Goal: Task Accomplishment & Management: Use online tool/utility

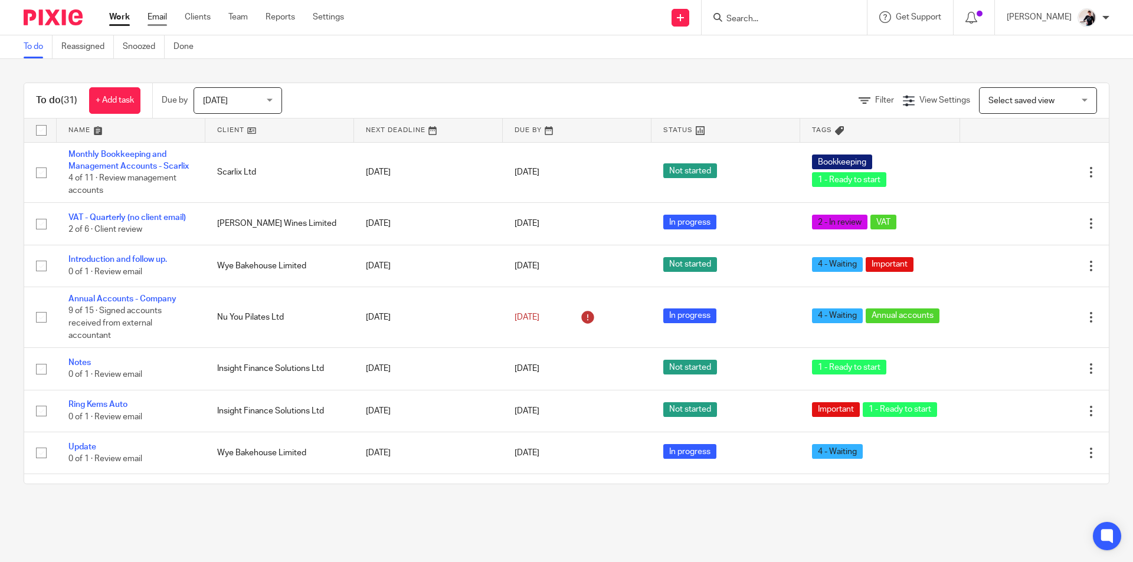
click at [153, 18] on link "Email" at bounding box center [156, 17] width 19 height 12
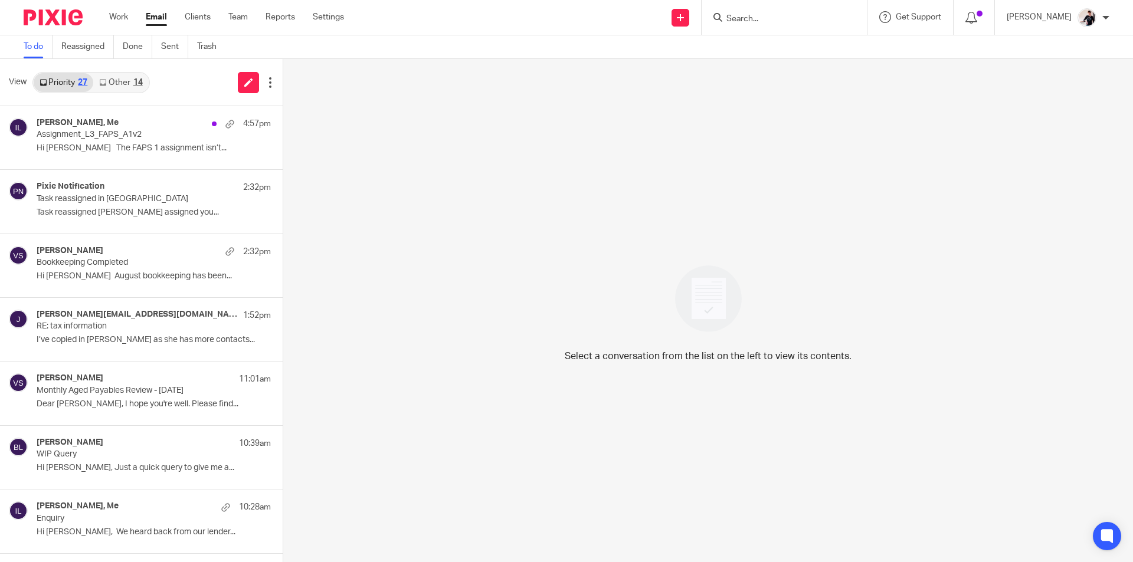
click at [129, 81] on link "Other 14" at bounding box center [120, 82] width 55 height 19
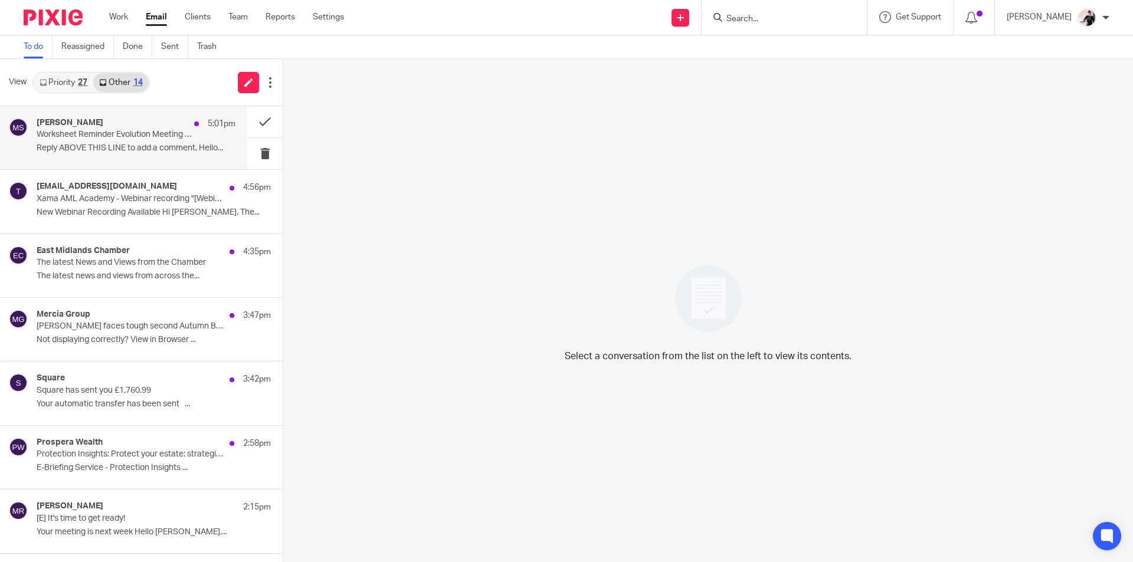
click at [129, 138] on p "Worksheet Reminder Evolution Meeting Planning Sheet - Sept/Oct 2025: due Friday…" at bounding box center [116, 135] width 159 height 10
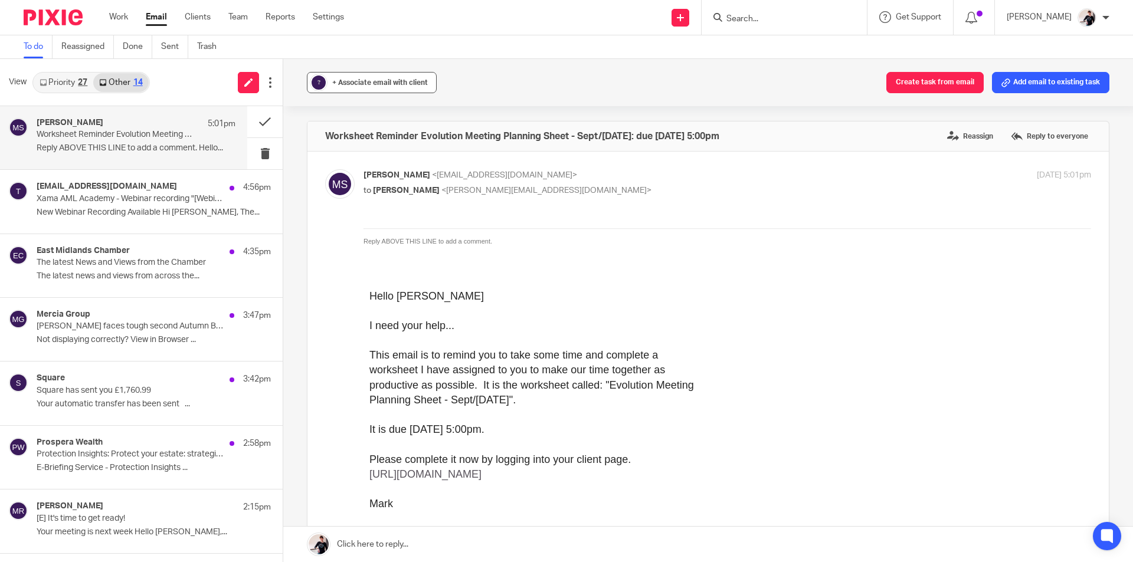
click at [367, 86] on span "+ Associate email with client" at bounding box center [380, 82] width 96 height 7
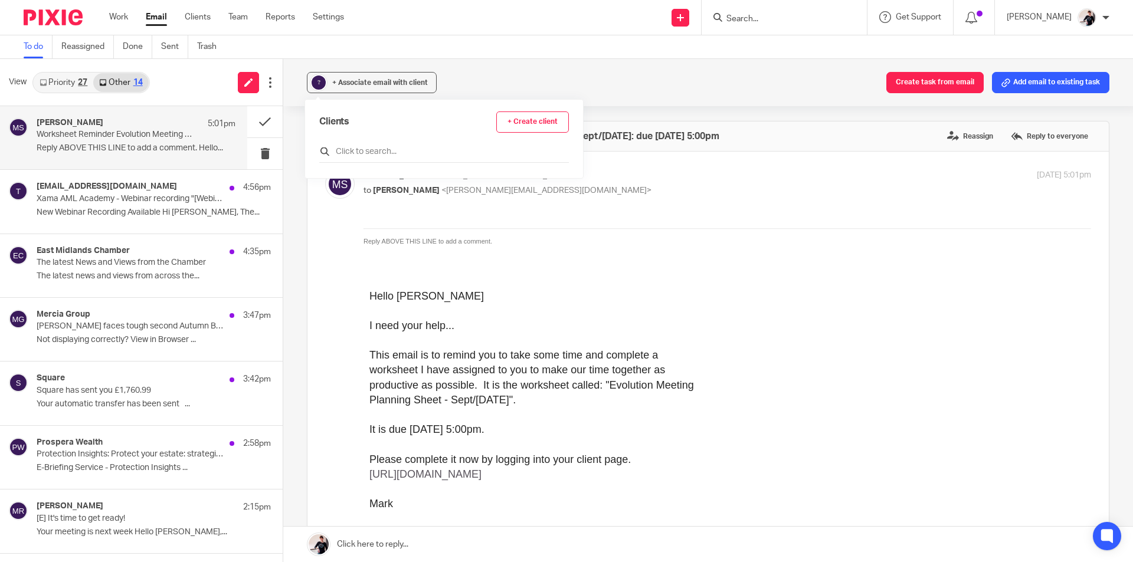
click at [383, 153] on input "text" at bounding box center [444, 152] width 250 height 12
type input "ins"
click at [324, 211] on input "checkbox" at bounding box center [323, 209] width 9 height 9
checkbox input "true"
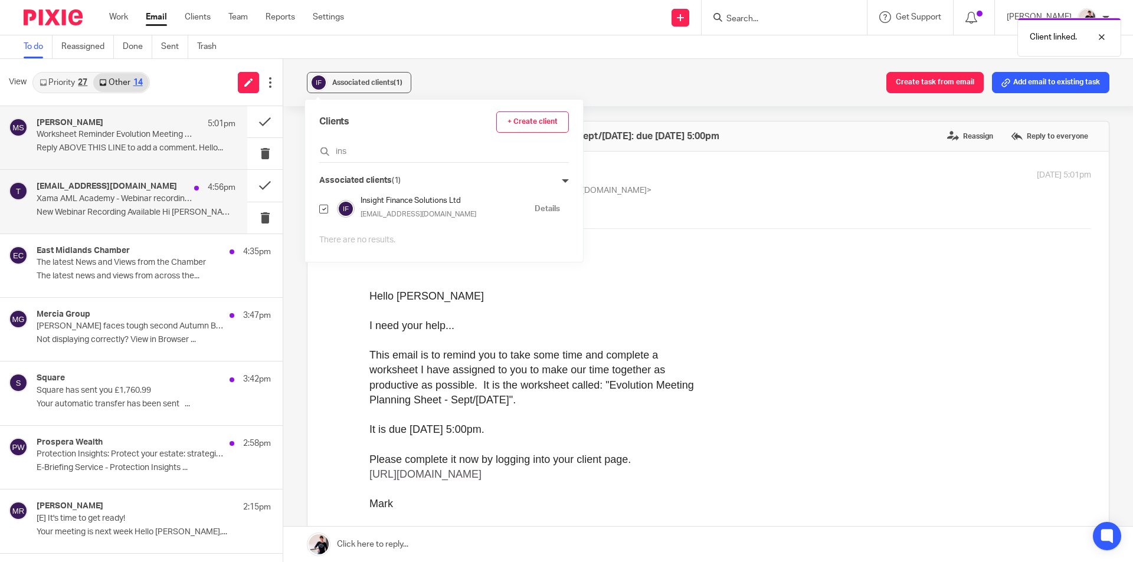
click at [129, 208] on p "New Webinar Recording Available Hi Helen, The..." at bounding box center [136, 213] width 199 height 10
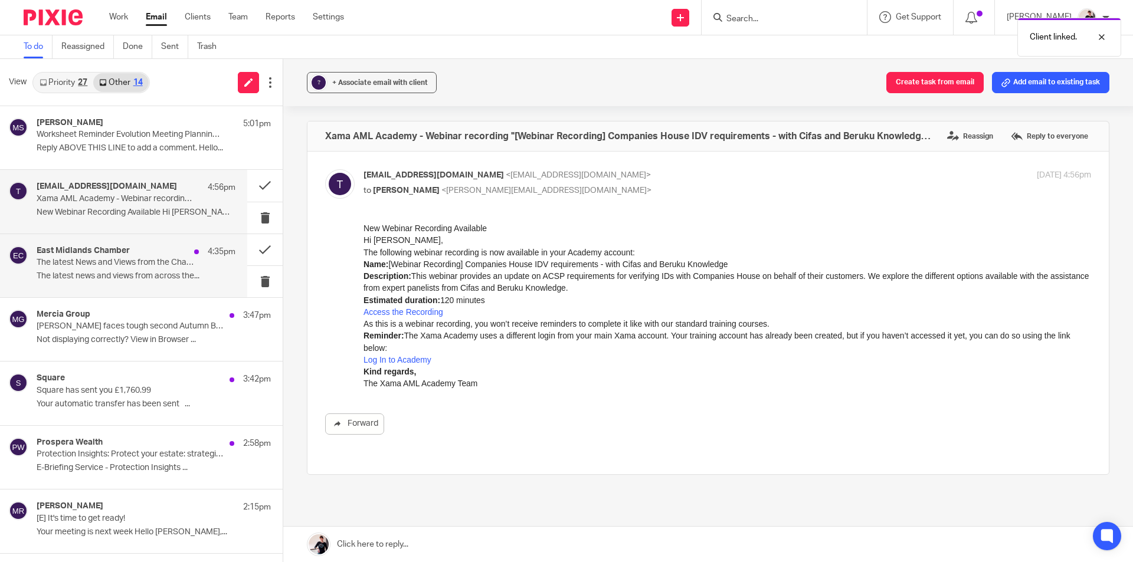
click at [139, 279] on p "The latest news and views from across the..." at bounding box center [136, 276] width 199 height 10
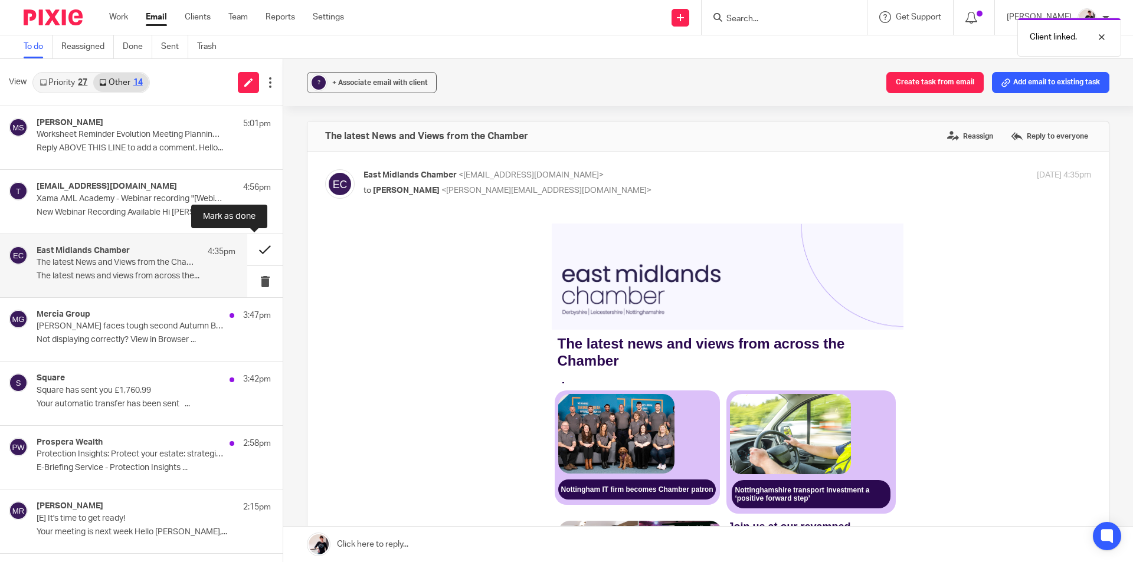
click at [251, 258] on button at bounding box center [264, 249] width 35 height 31
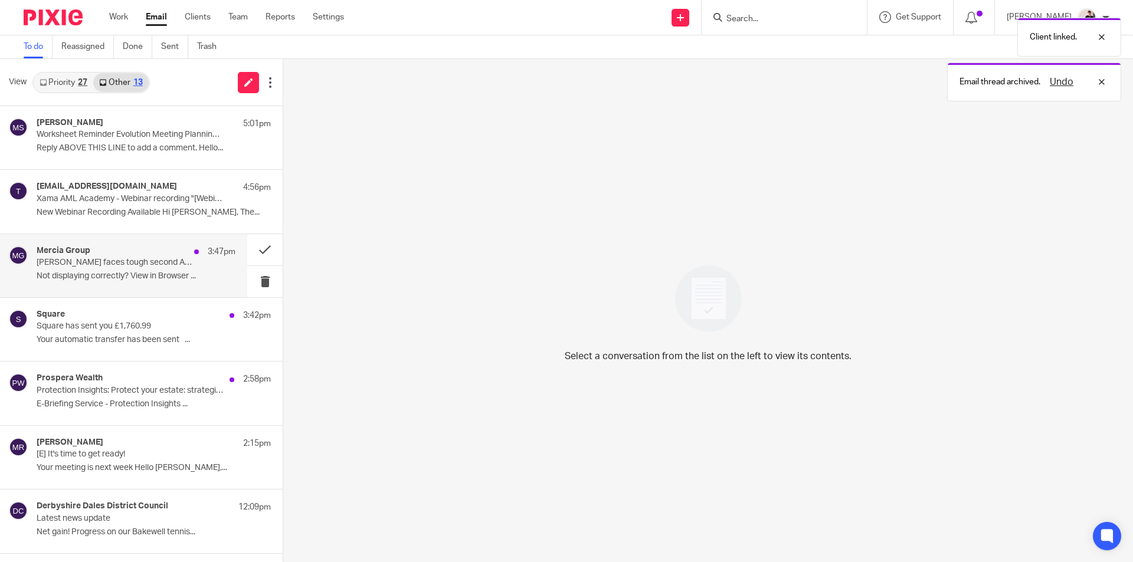
click at [145, 272] on p "Not displaying correctly? View in Browser ..." at bounding box center [136, 276] width 199 height 10
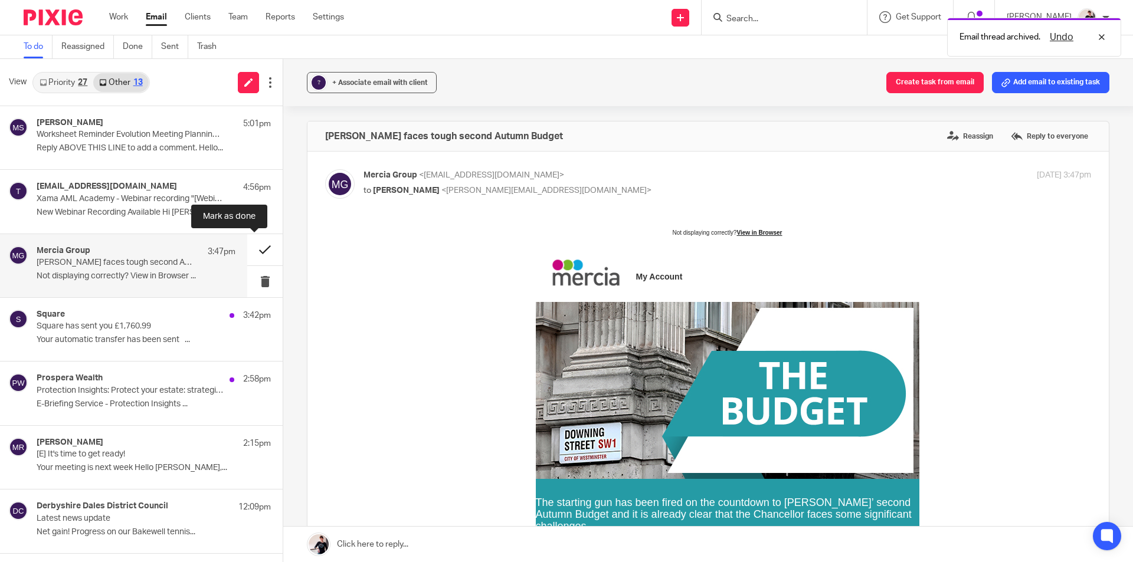
click at [250, 258] on button at bounding box center [264, 249] width 35 height 31
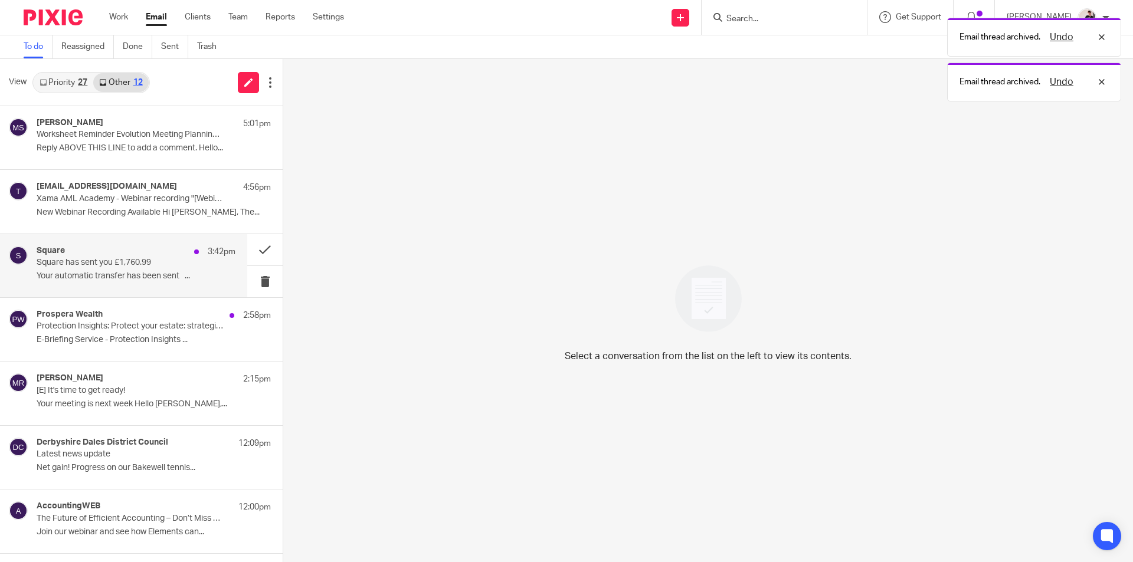
click at [82, 259] on p "Square has sent you £1,760.99" at bounding box center [116, 263] width 159 height 10
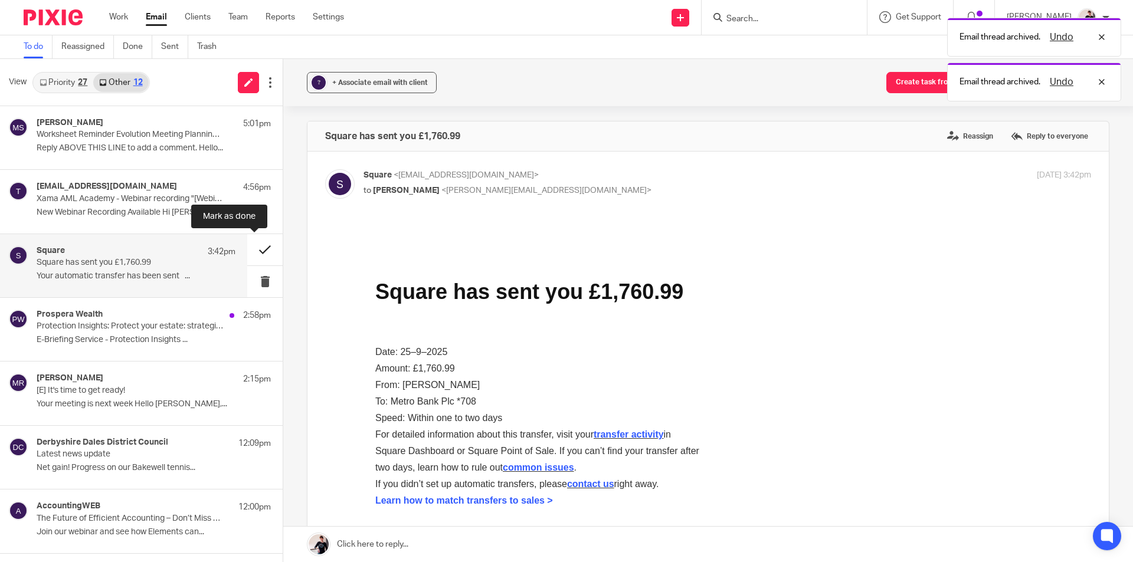
click at [247, 248] on button at bounding box center [264, 249] width 35 height 31
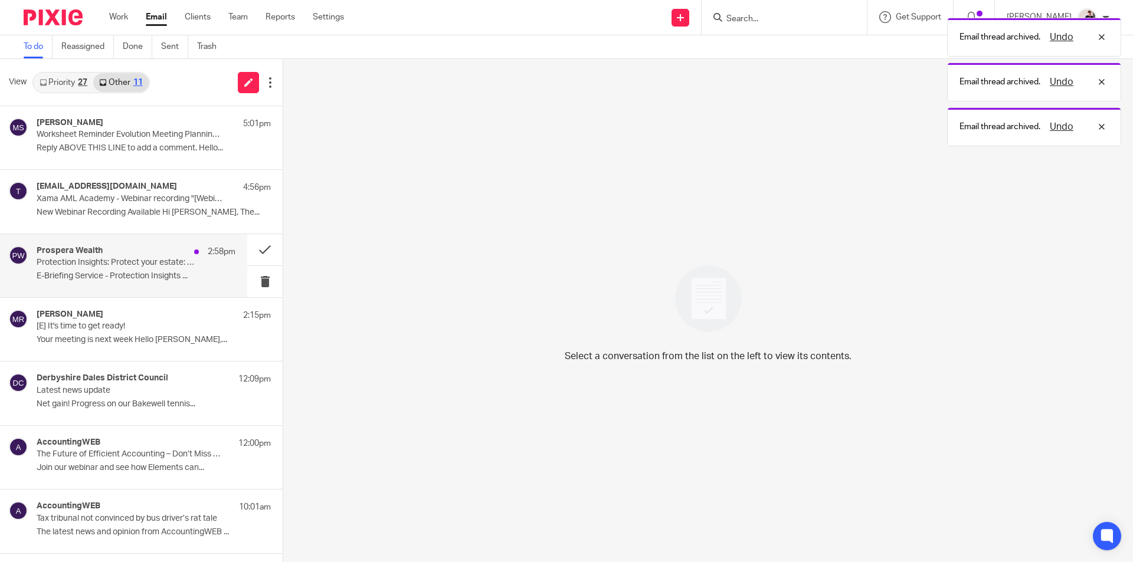
click at [82, 246] on h4 "Prospera Wealth" at bounding box center [70, 251] width 66 height 10
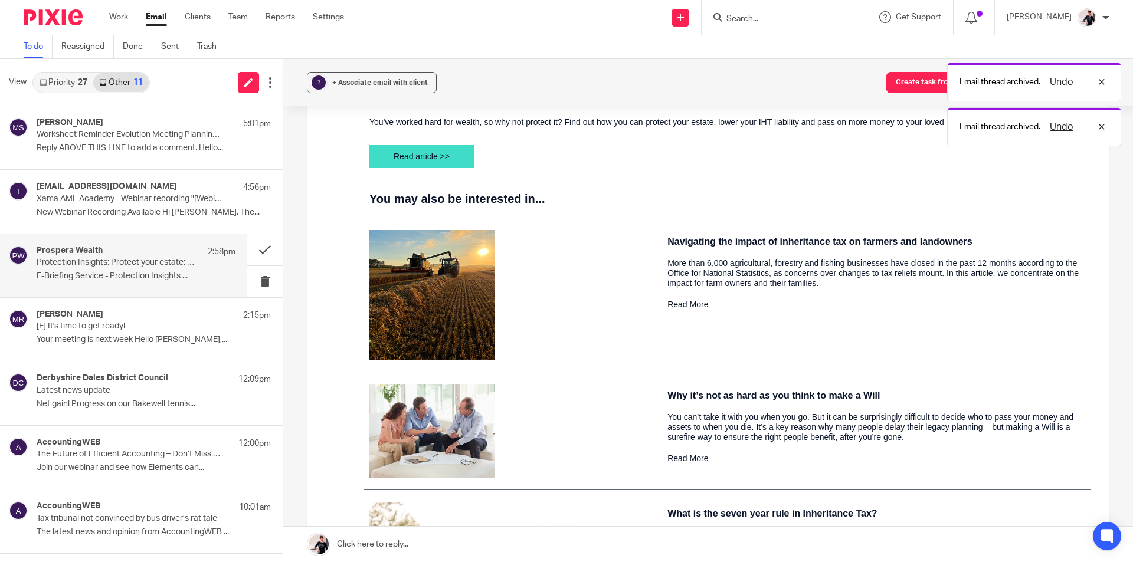
scroll to position [826, 0]
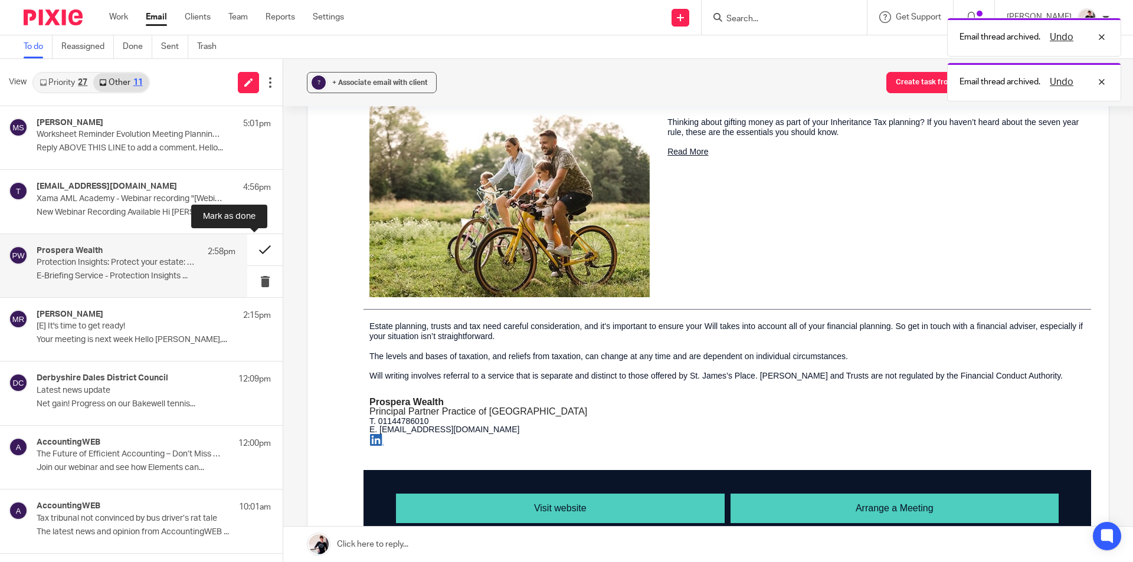
click at [252, 239] on button at bounding box center [264, 249] width 35 height 31
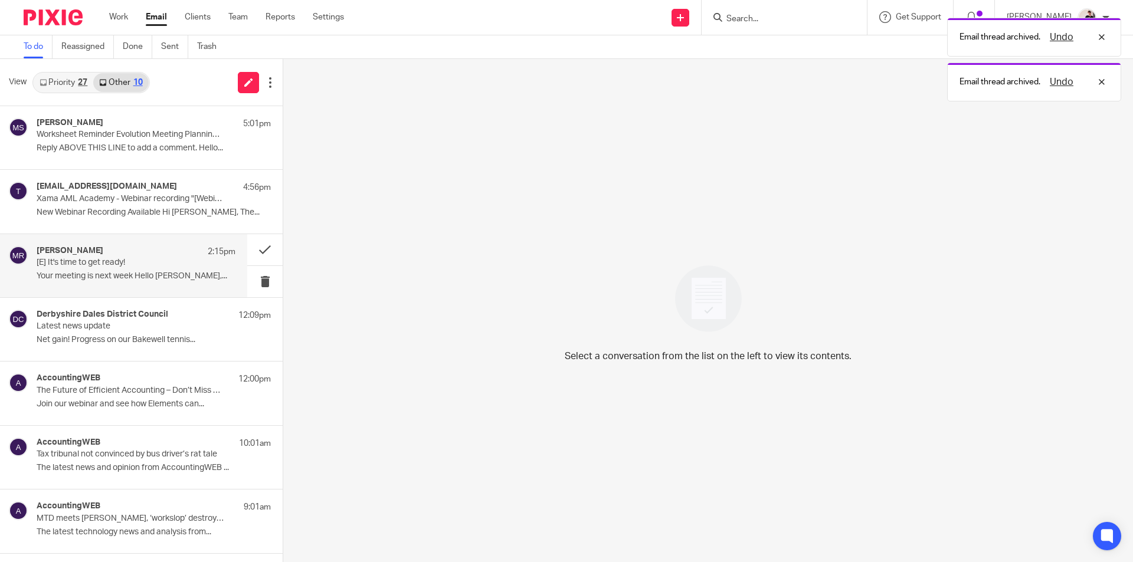
click at [84, 267] on p "[E] It's time to get ready!" at bounding box center [116, 263] width 159 height 10
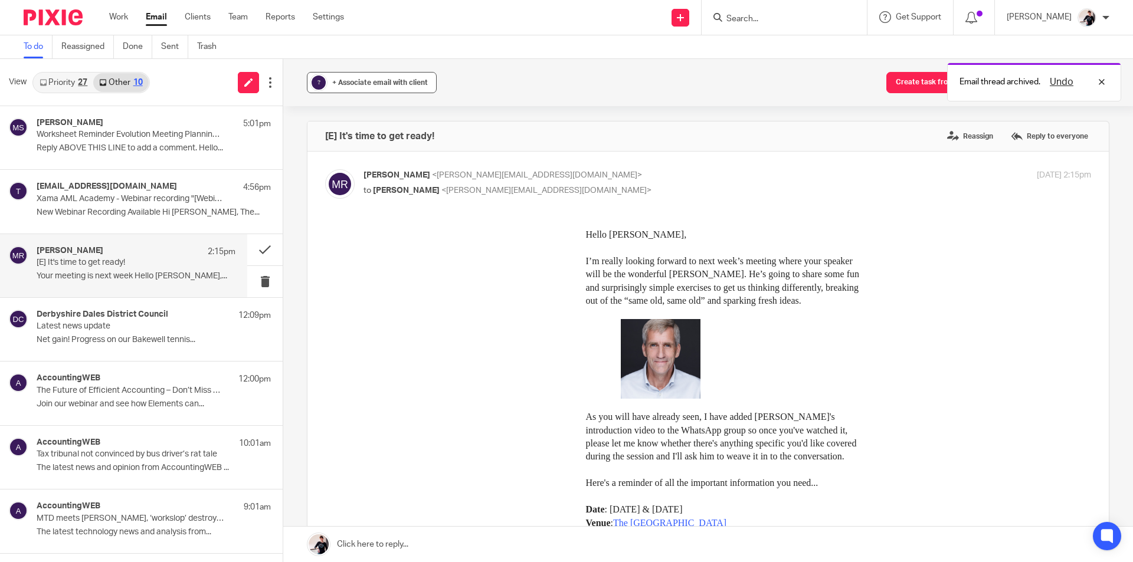
scroll to position [0, 0]
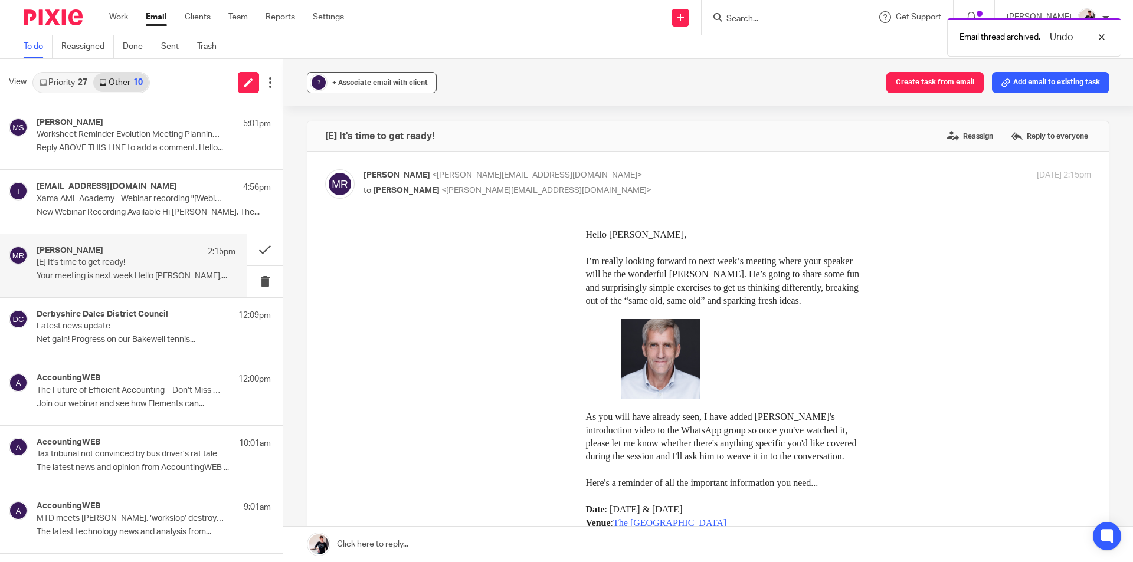
click at [349, 83] on span "+ Associate email with client" at bounding box center [380, 82] width 96 height 7
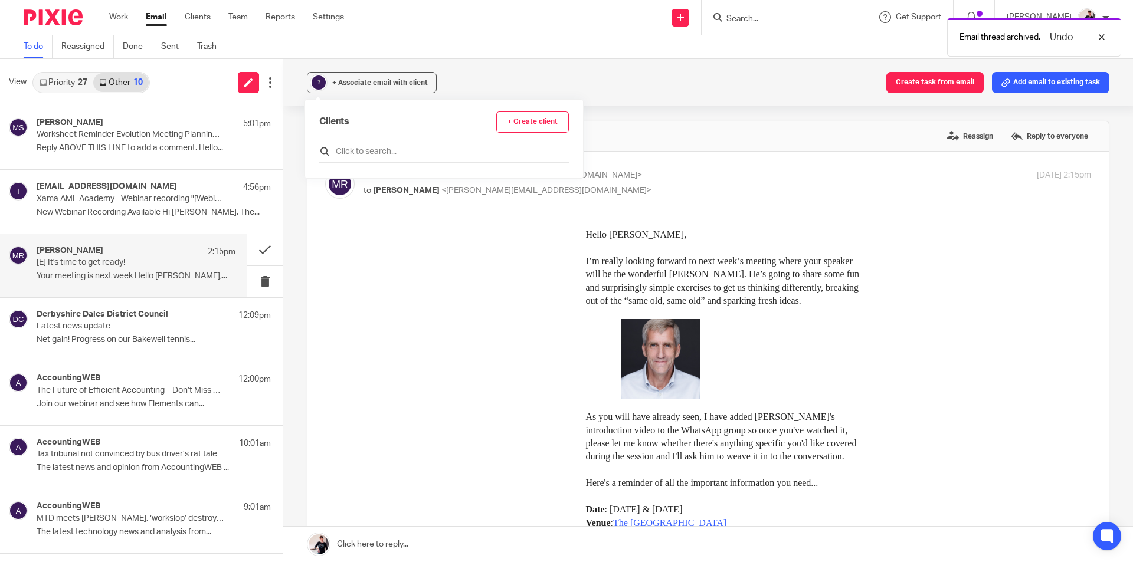
click at [359, 152] on input "text" at bounding box center [444, 152] width 250 height 12
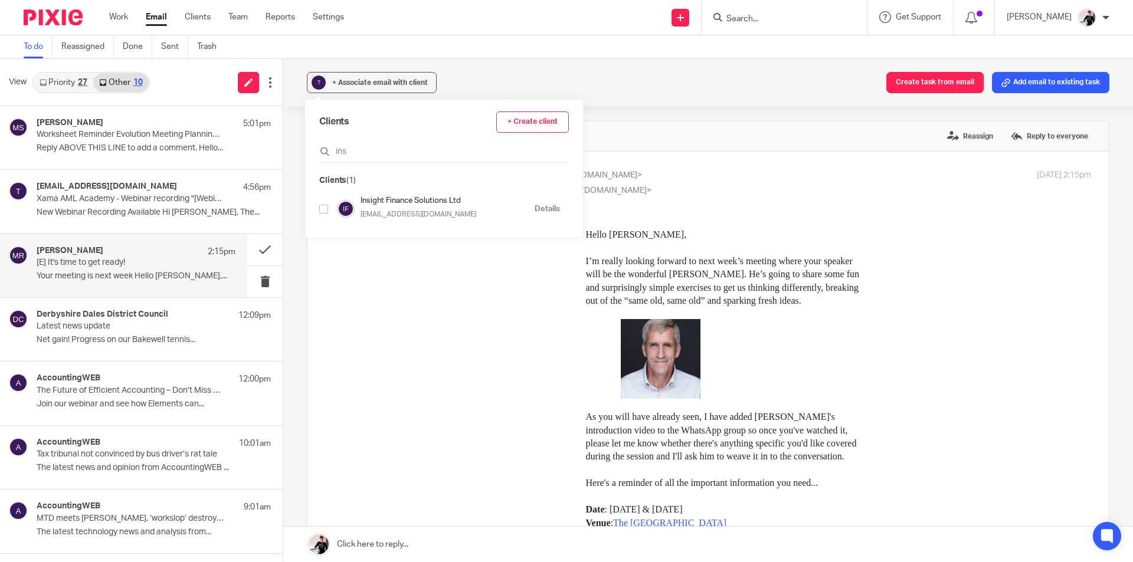
type input "ins"
click at [322, 211] on input "checkbox" at bounding box center [323, 209] width 9 height 9
checkbox input "true"
